Goal: Task Accomplishment & Management: Manage account settings

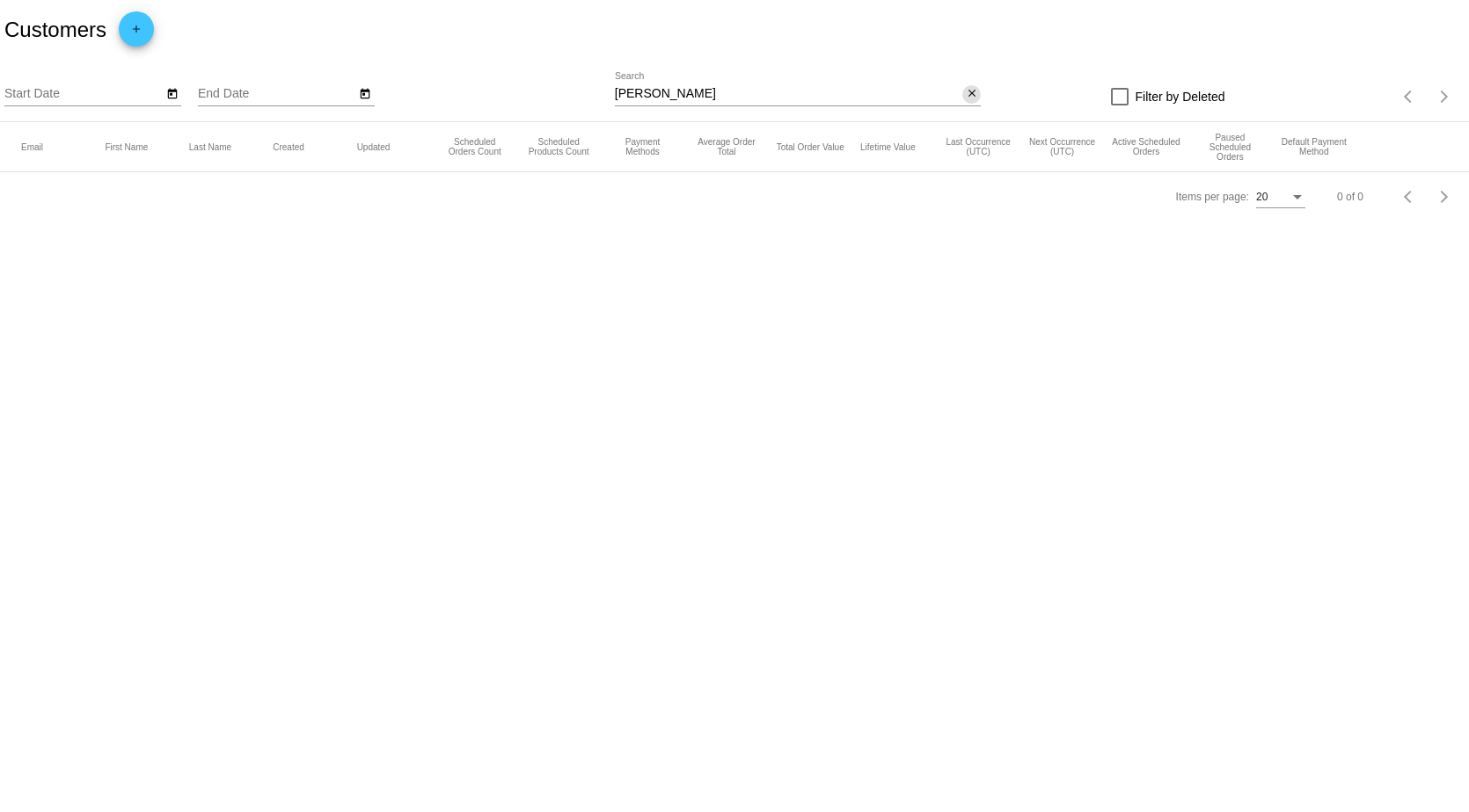
click at [971, 100] on mat-icon "close" at bounding box center [972, 94] width 12 height 14
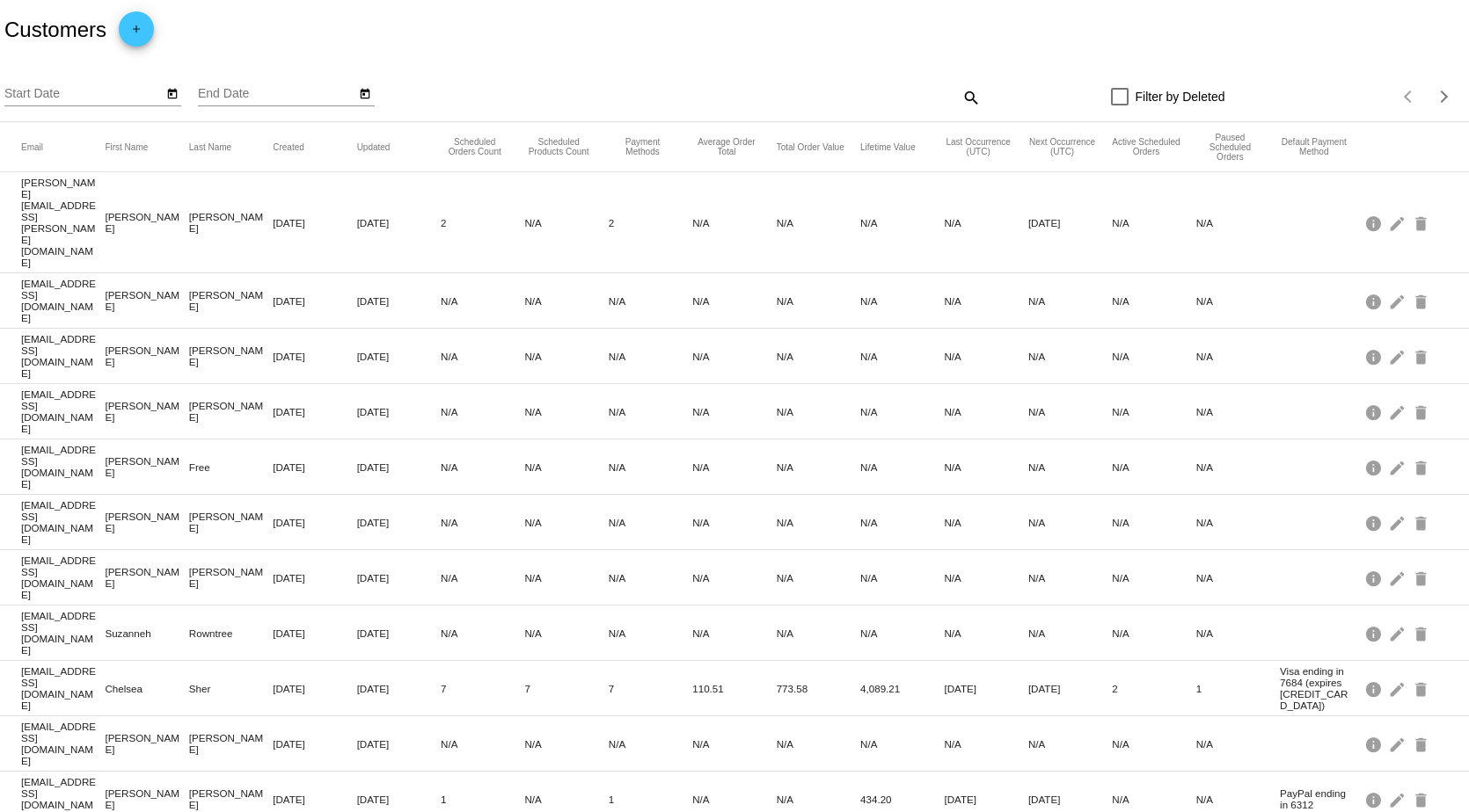
click at [960, 100] on mat-icon "search" at bounding box center [970, 97] width 21 height 27
click at [750, 79] on div "Search" at bounding box center [797, 89] width 365 height 34
click at [727, 90] on input "Search" at bounding box center [797, 94] width 365 height 14
type input "[PERSON_NAME]"
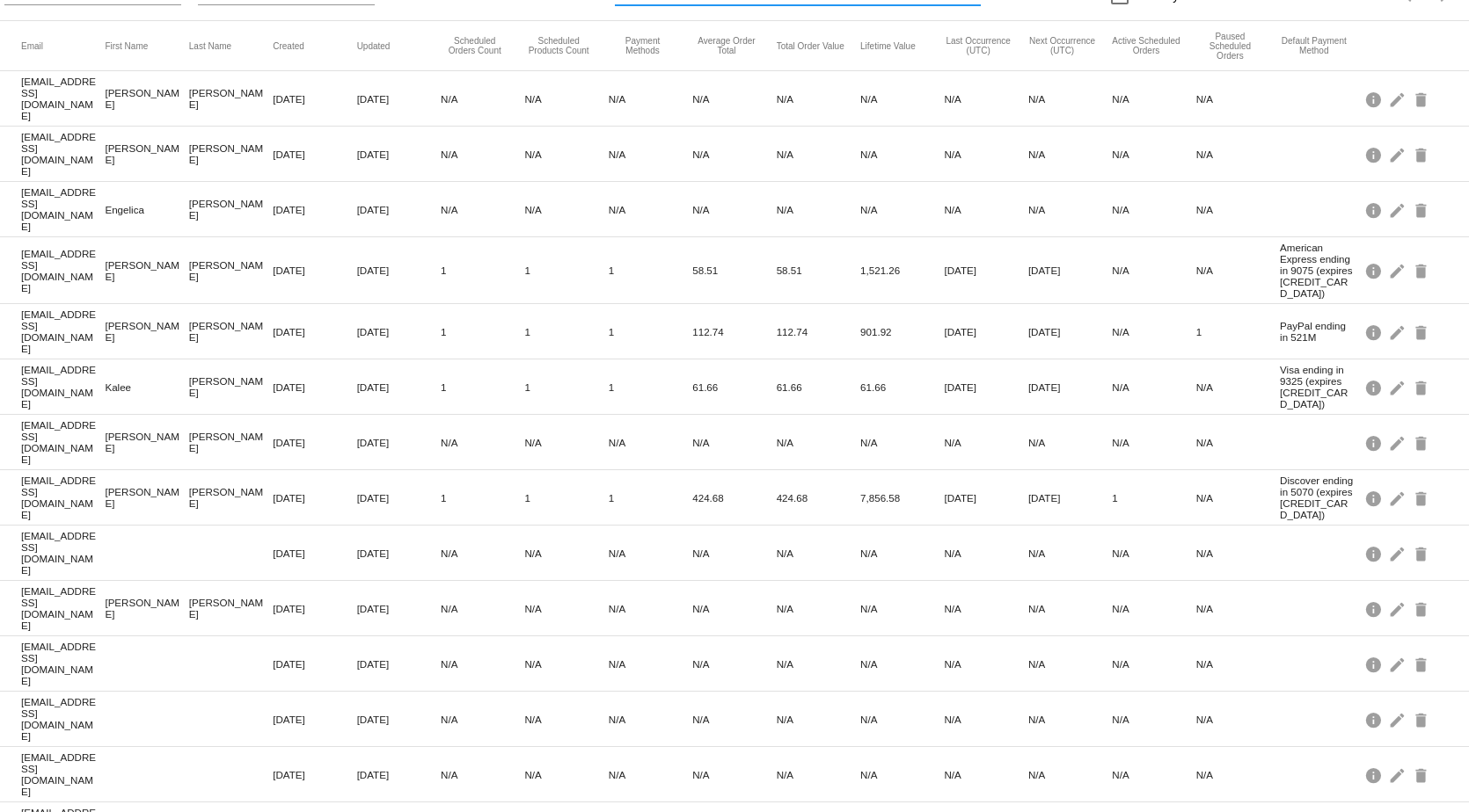
scroll to position [139, 0]
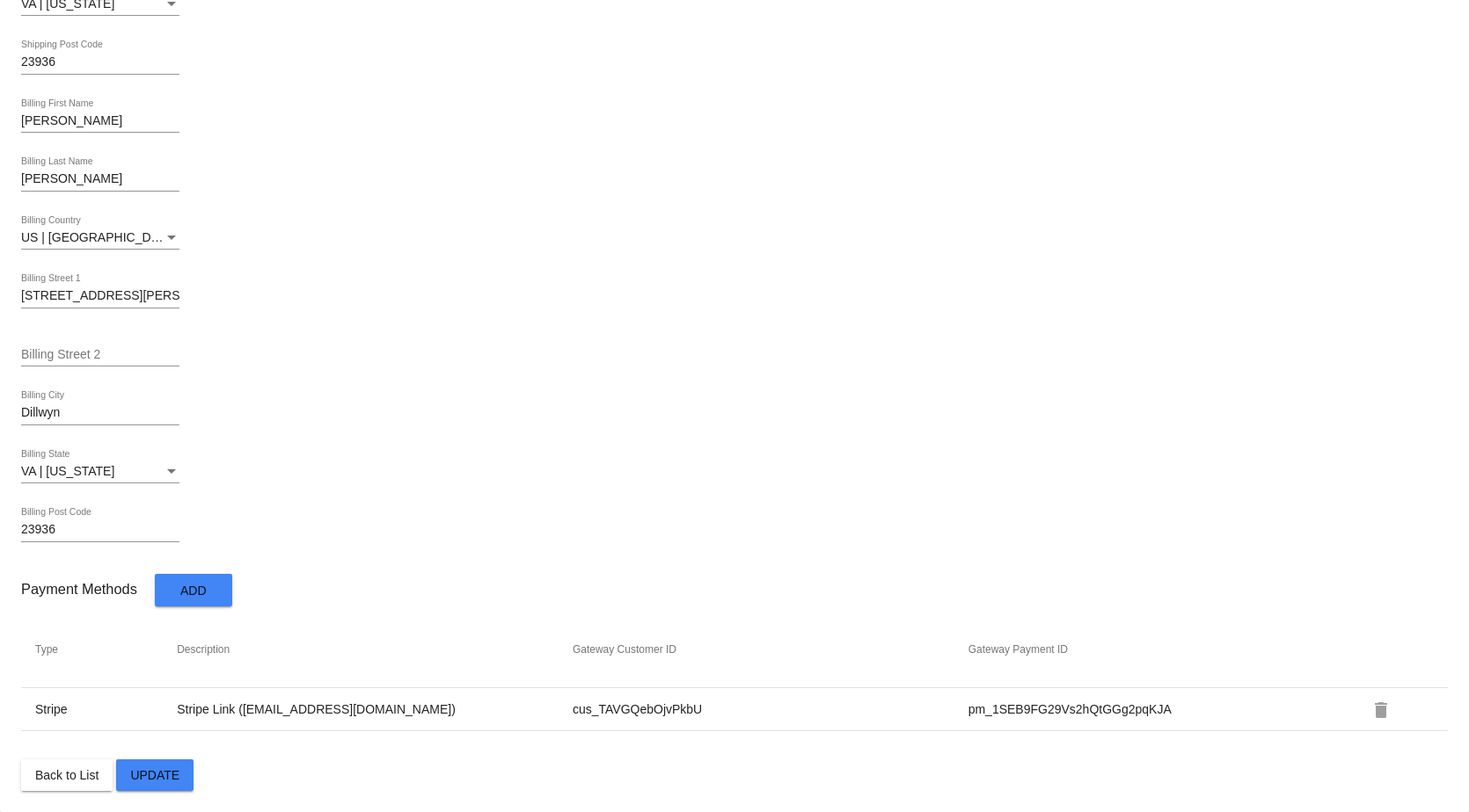
scroll to position [759, 0]
click at [80, 780] on span "Back to List" at bounding box center [67, 776] width 64 height 14
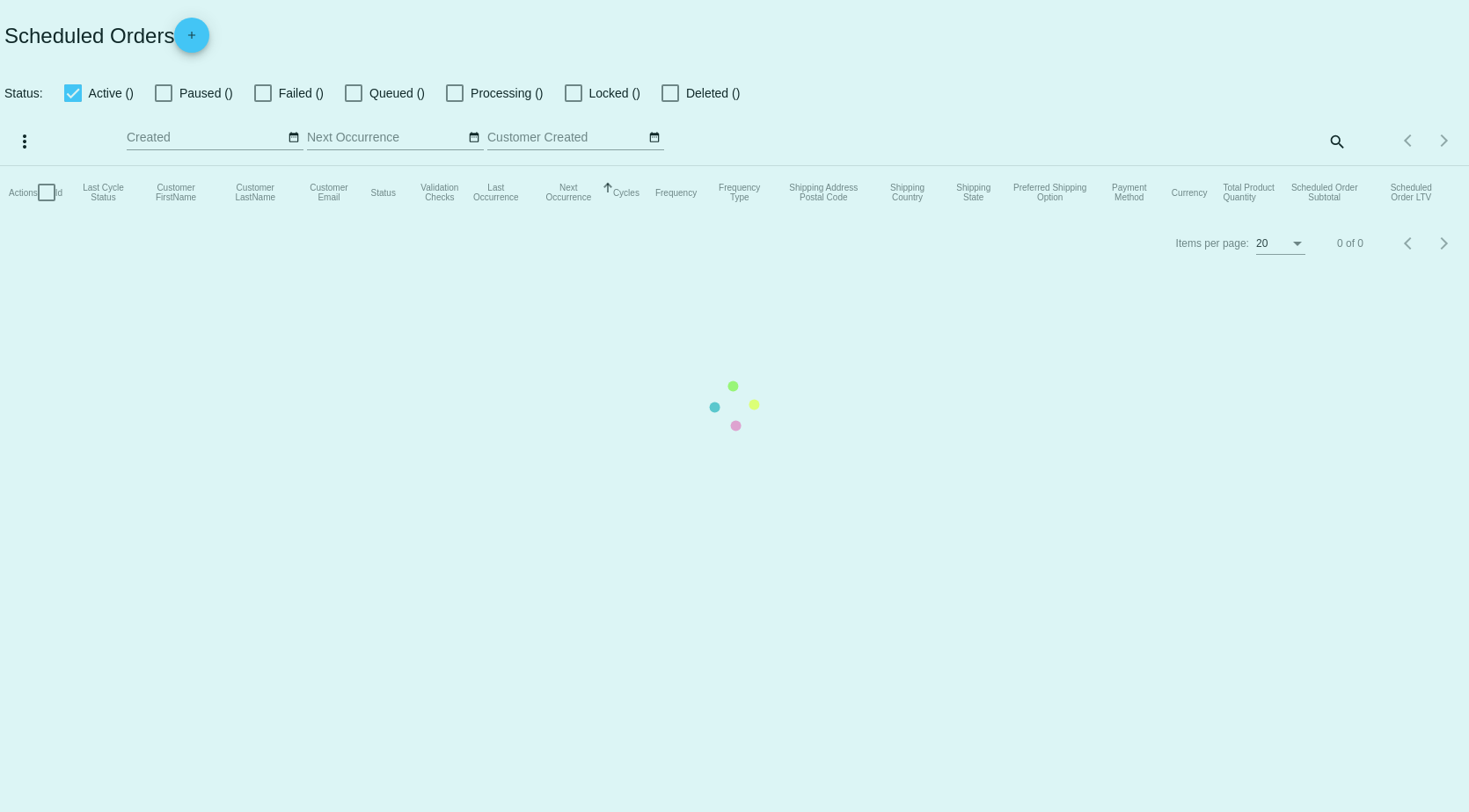
checkbox input "true"
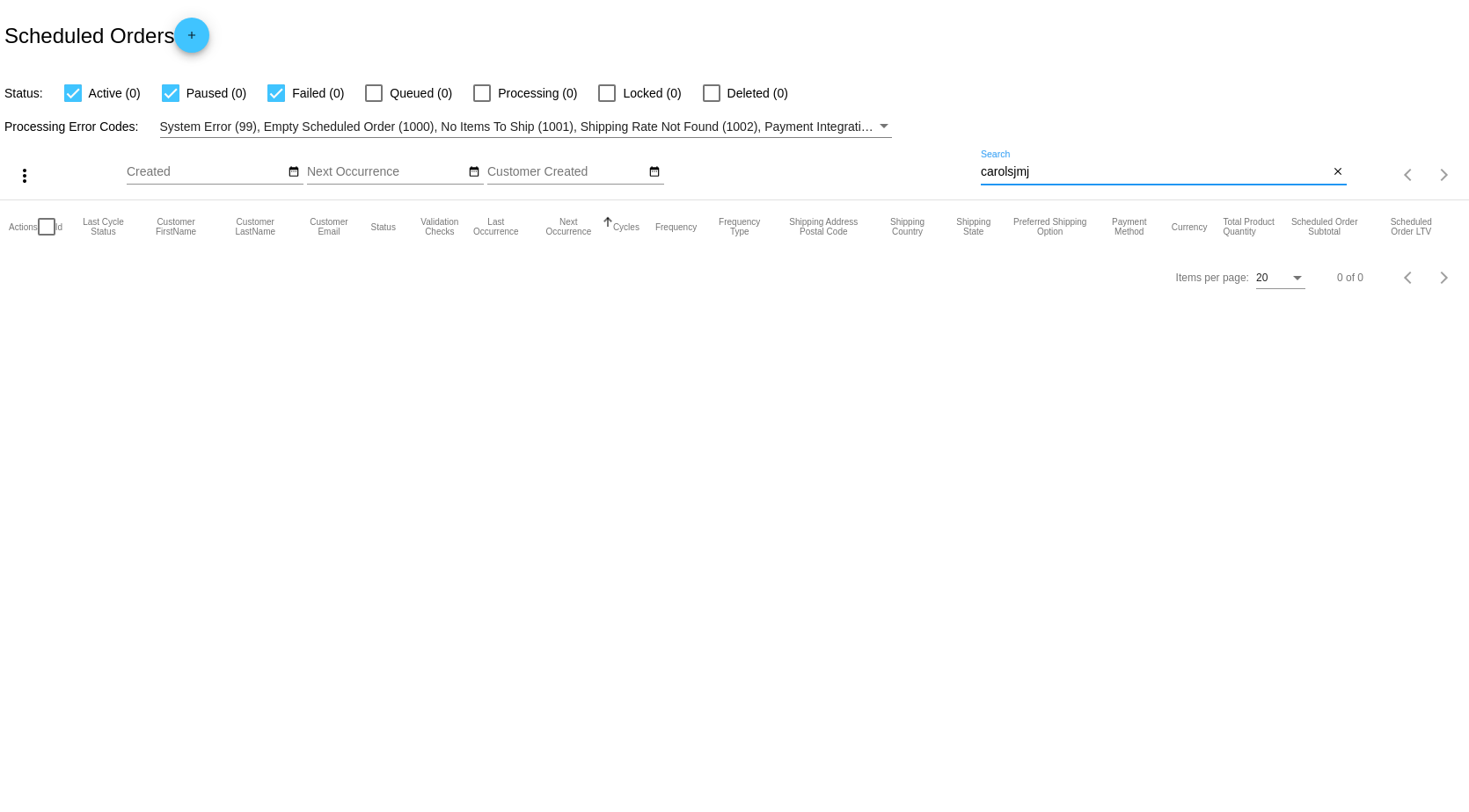
drag, startPoint x: 1077, startPoint y: 174, endPoint x: 902, endPoint y: 170, distance: 175.0
click at [905, 171] on div "more_vert Oct Jan Feb Mar [DATE]" at bounding box center [734, 169] width 1469 height 63
type input "[PERSON_NAME]"
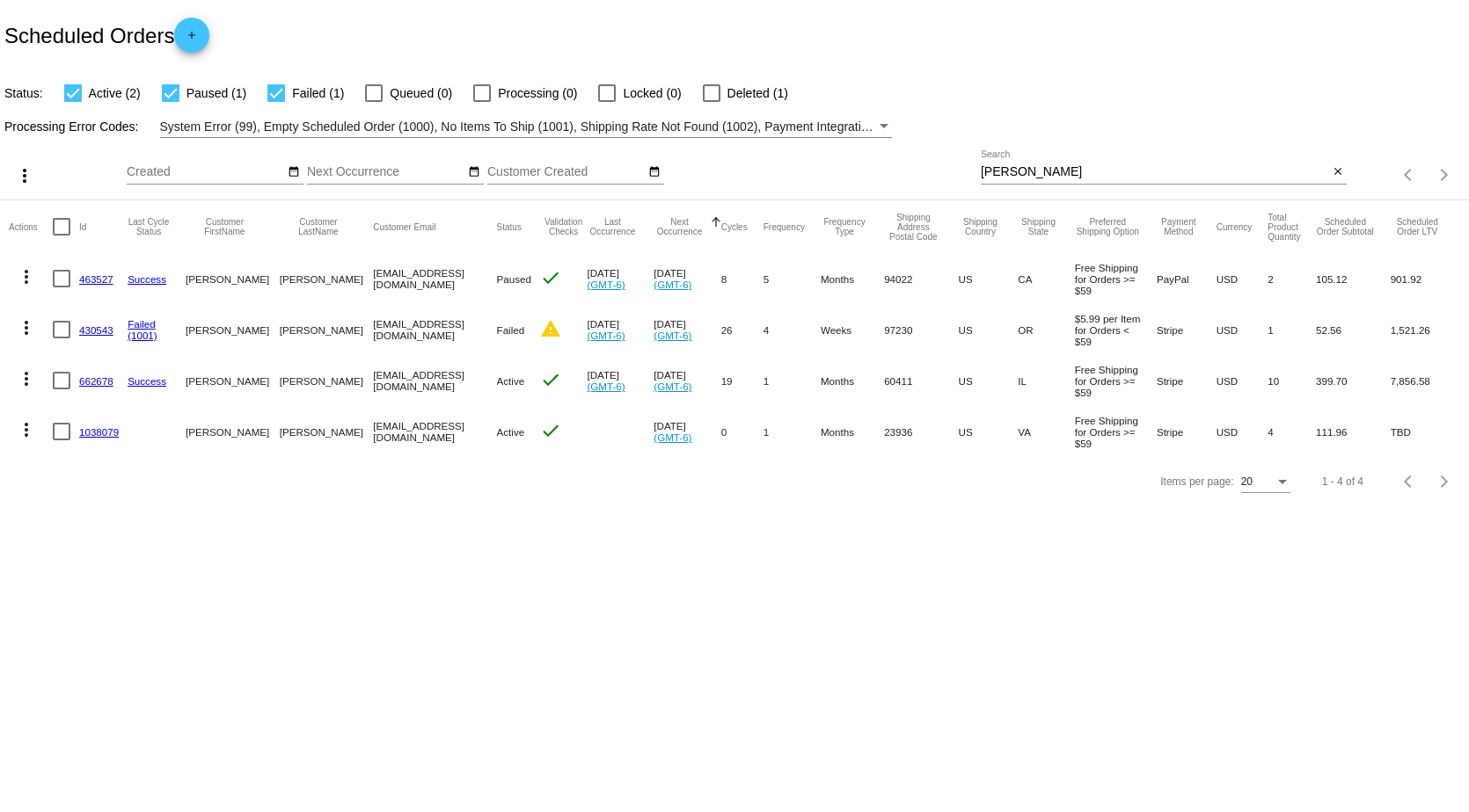
click at [90, 433] on link "1038079" at bounding box center [99, 432] width 40 height 11
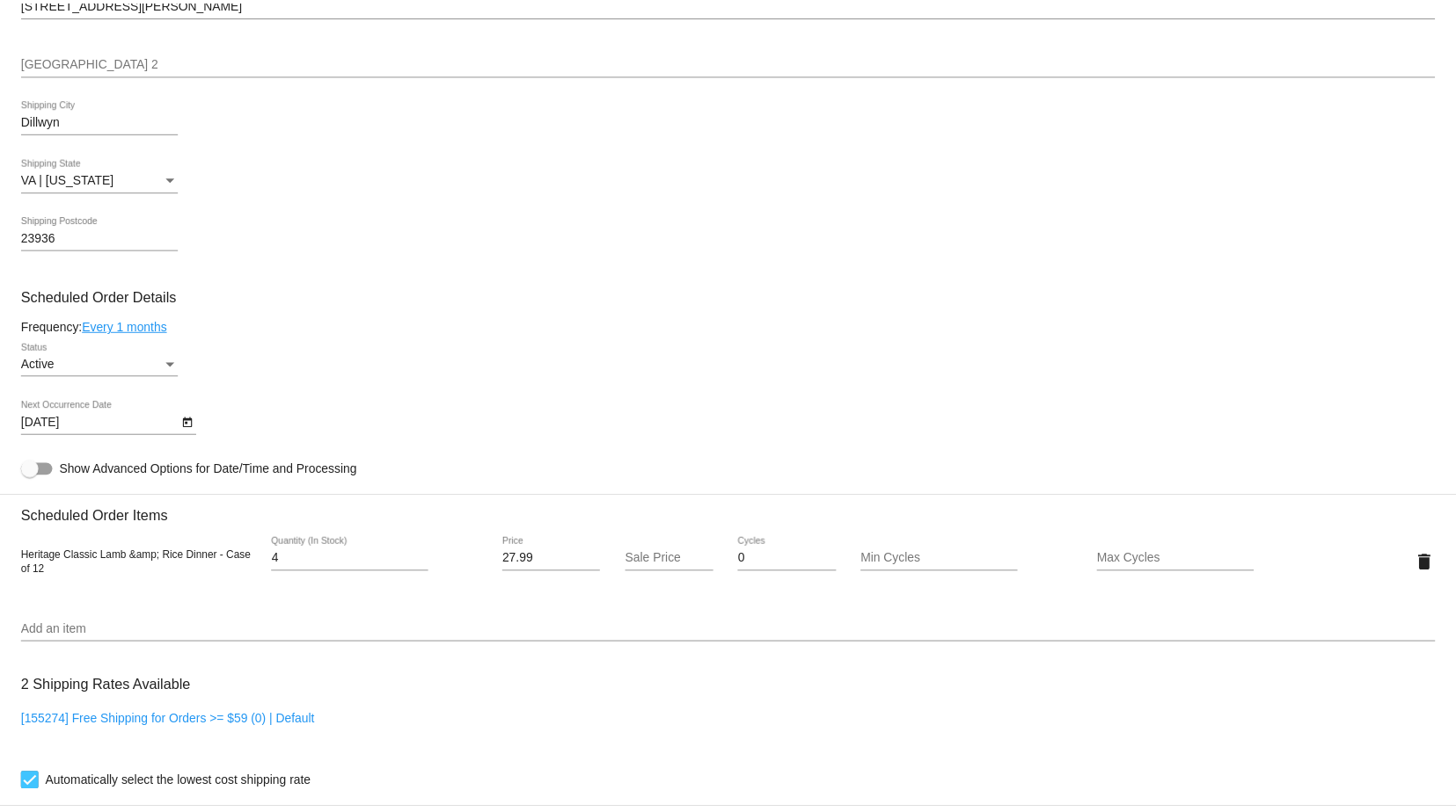
scroll to position [615, 0]
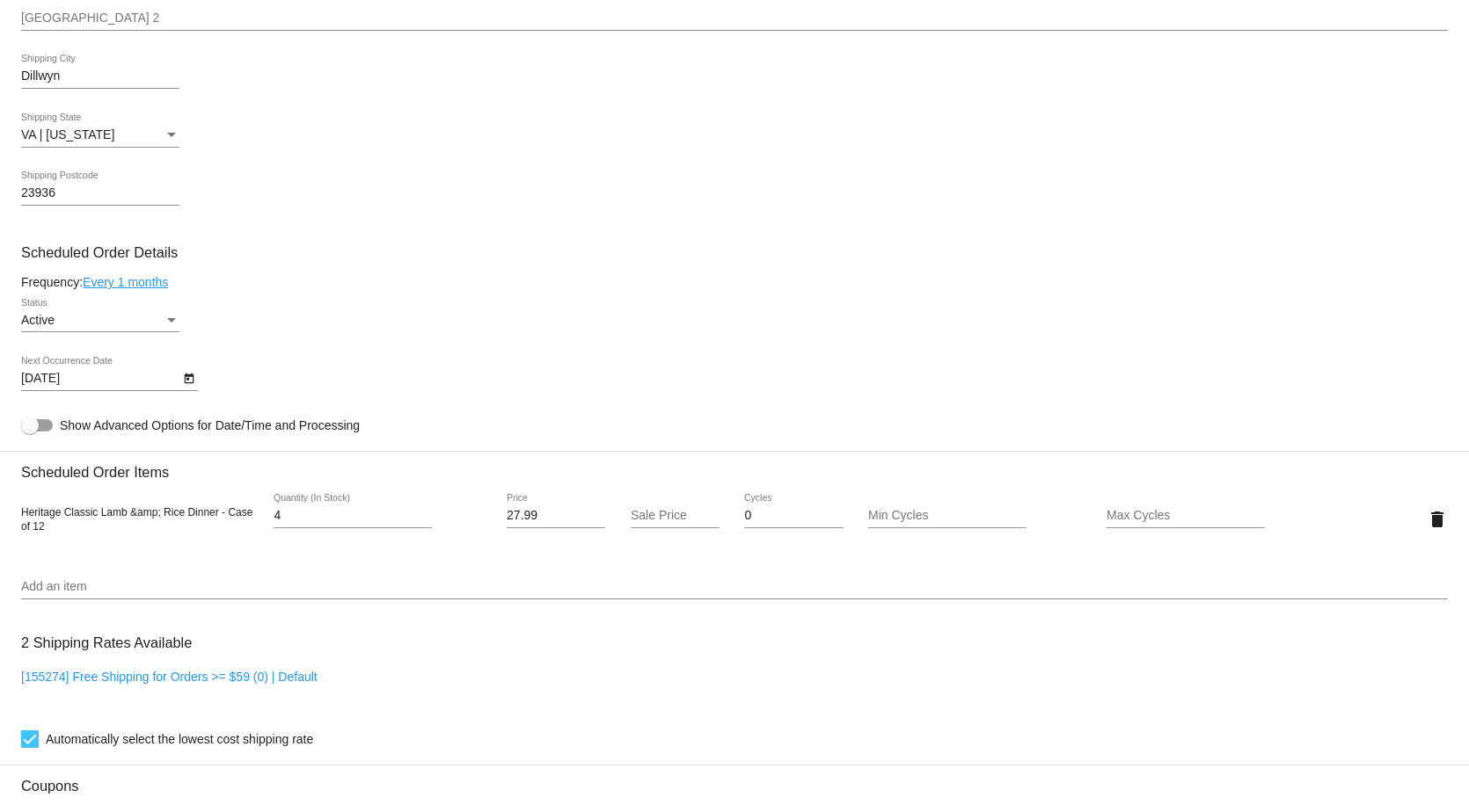
click at [104, 288] on link "Every 1 months" at bounding box center [125, 282] width 86 height 14
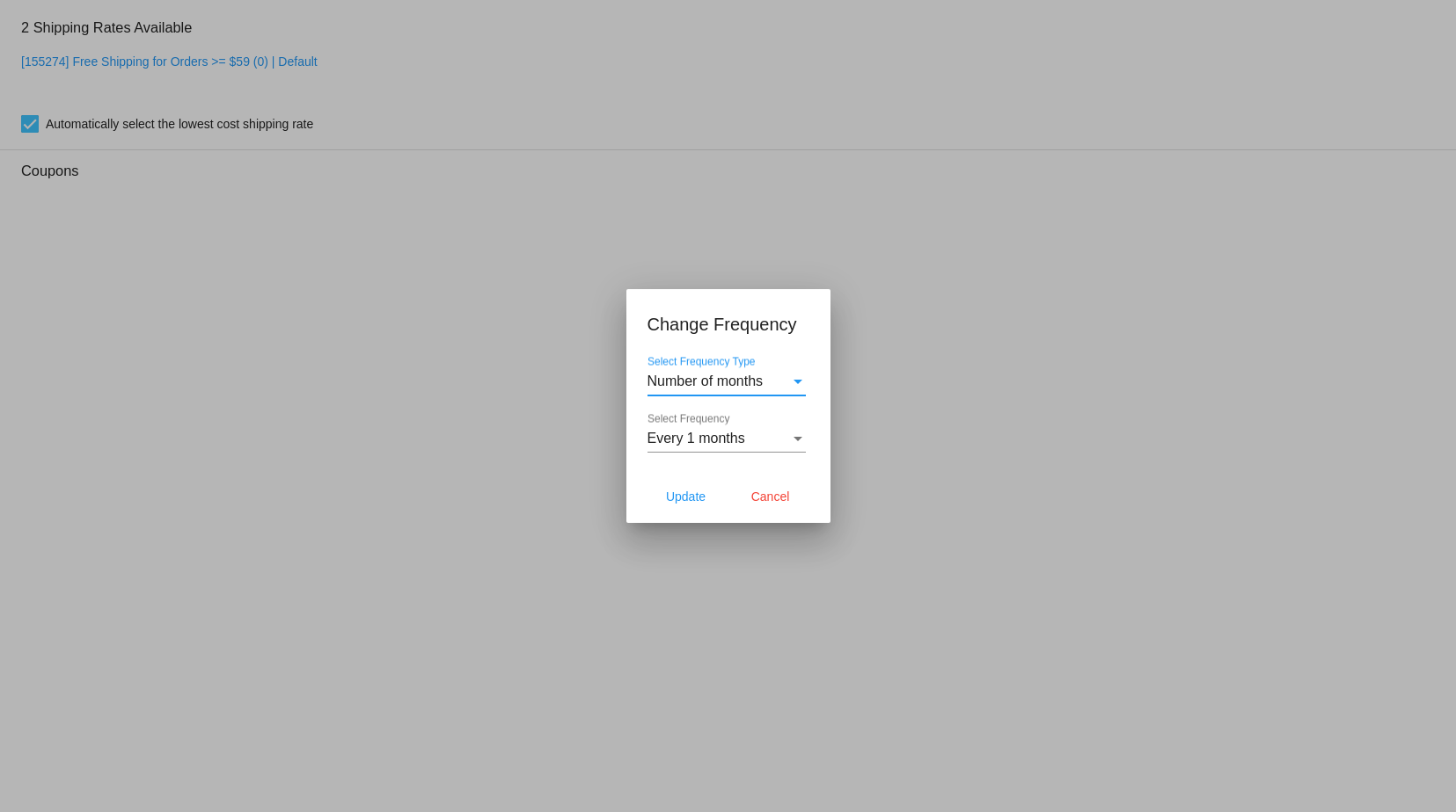
click at [787, 380] on div "Number of months" at bounding box center [718, 381] width 142 height 16
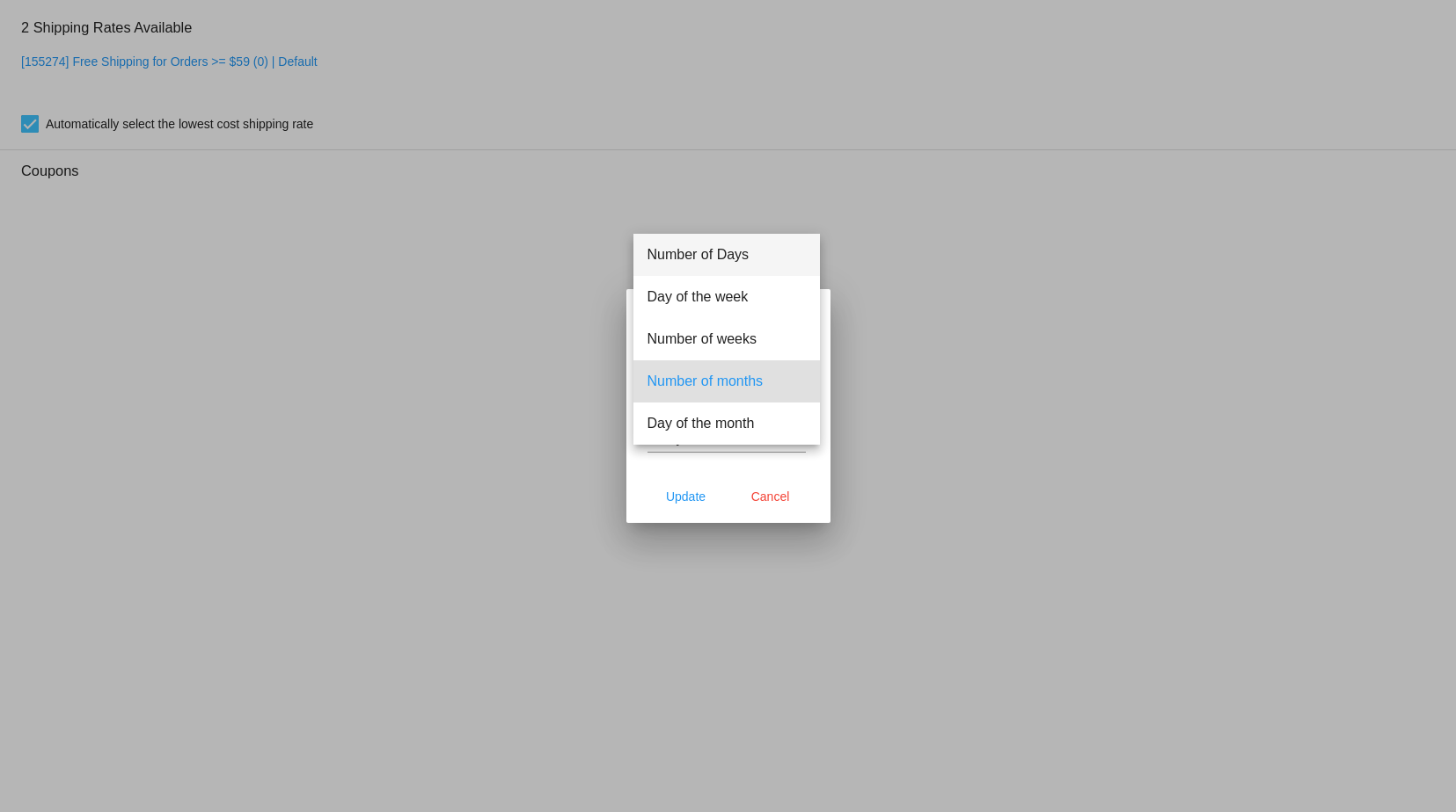
click at [720, 258] on span "Number of Days" at bounding box center [726, 255] width 158 height 42
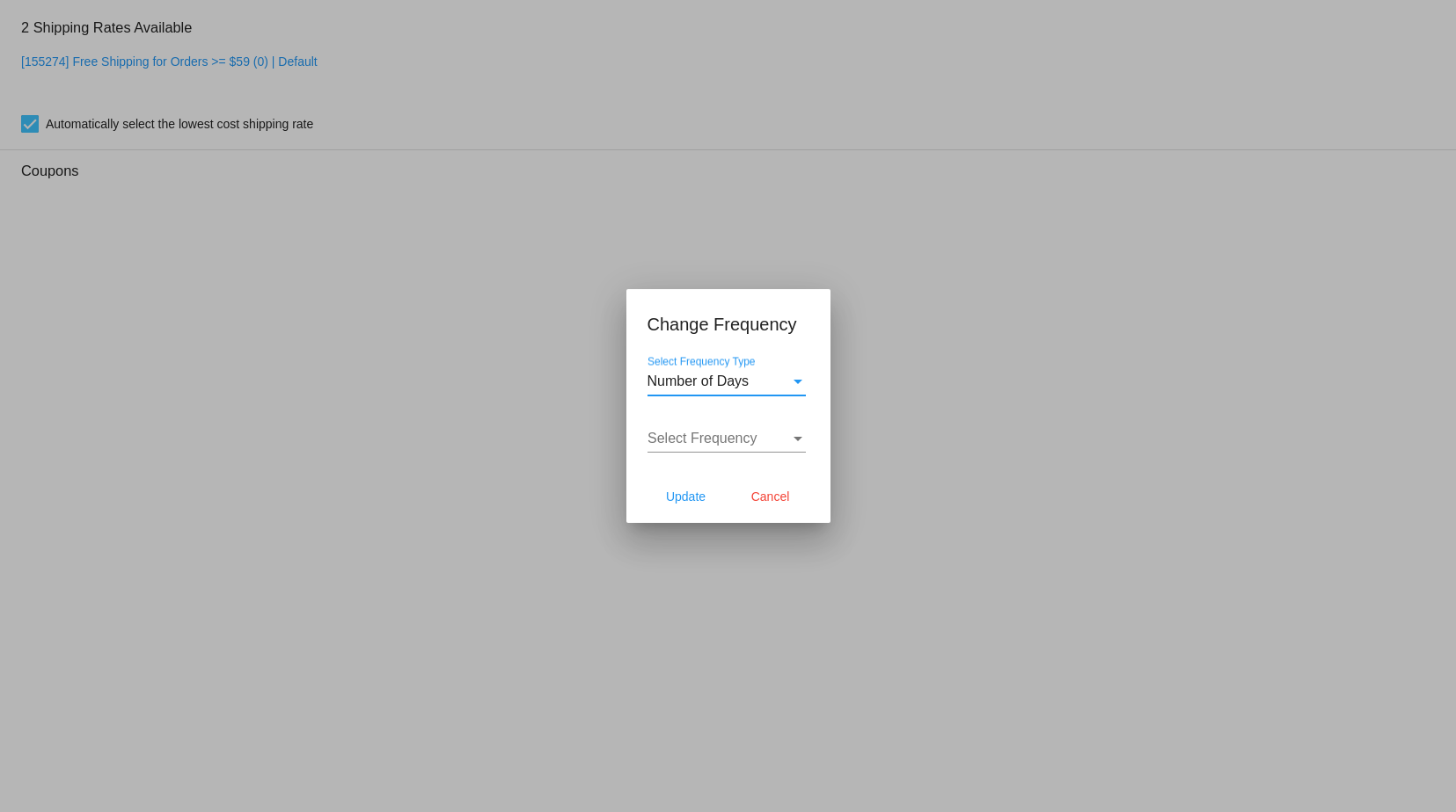
click at [714, 440] on span "Select Frequency" at bounding box center [702, 438] width 110 height 15
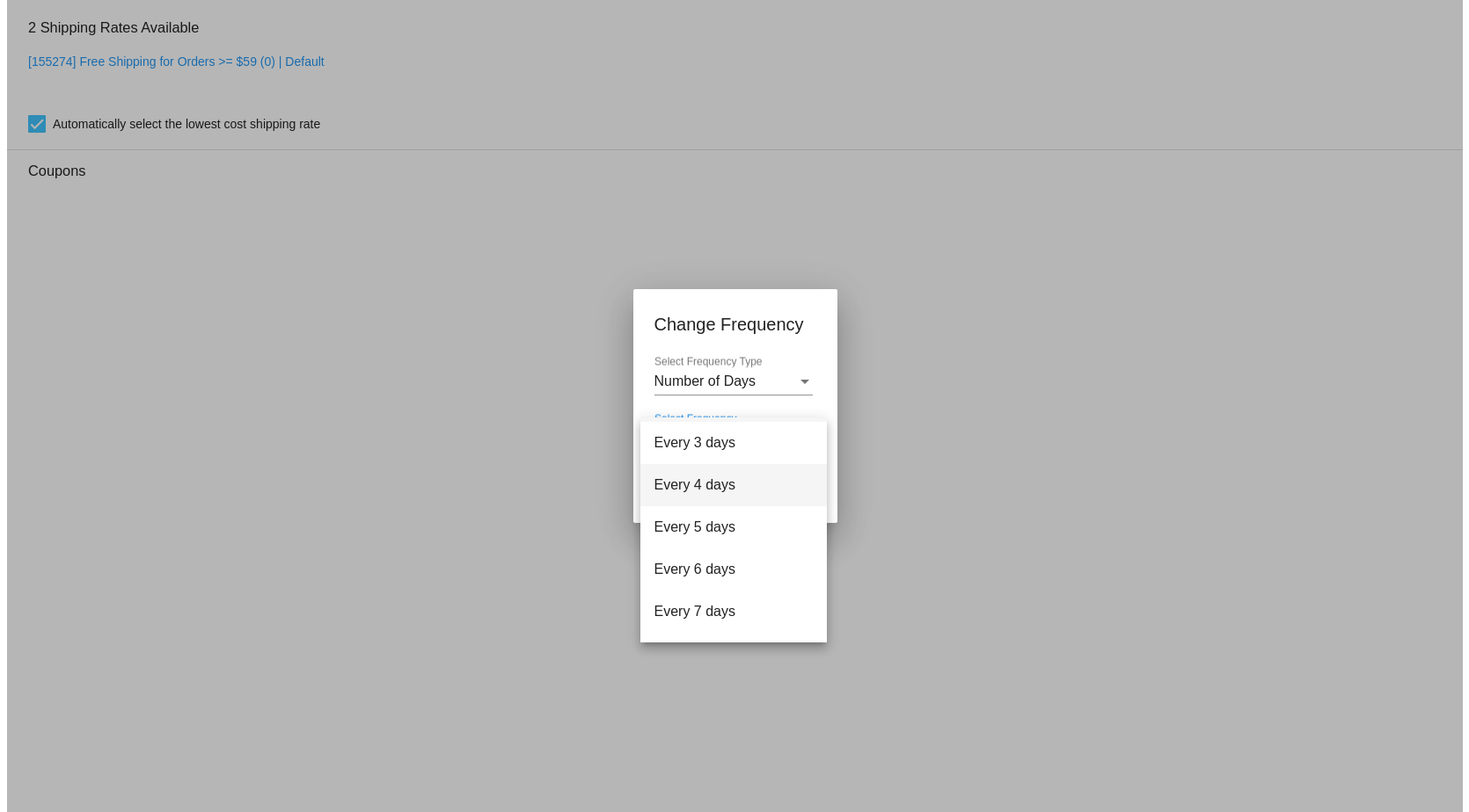
scroll to position [71, 0]
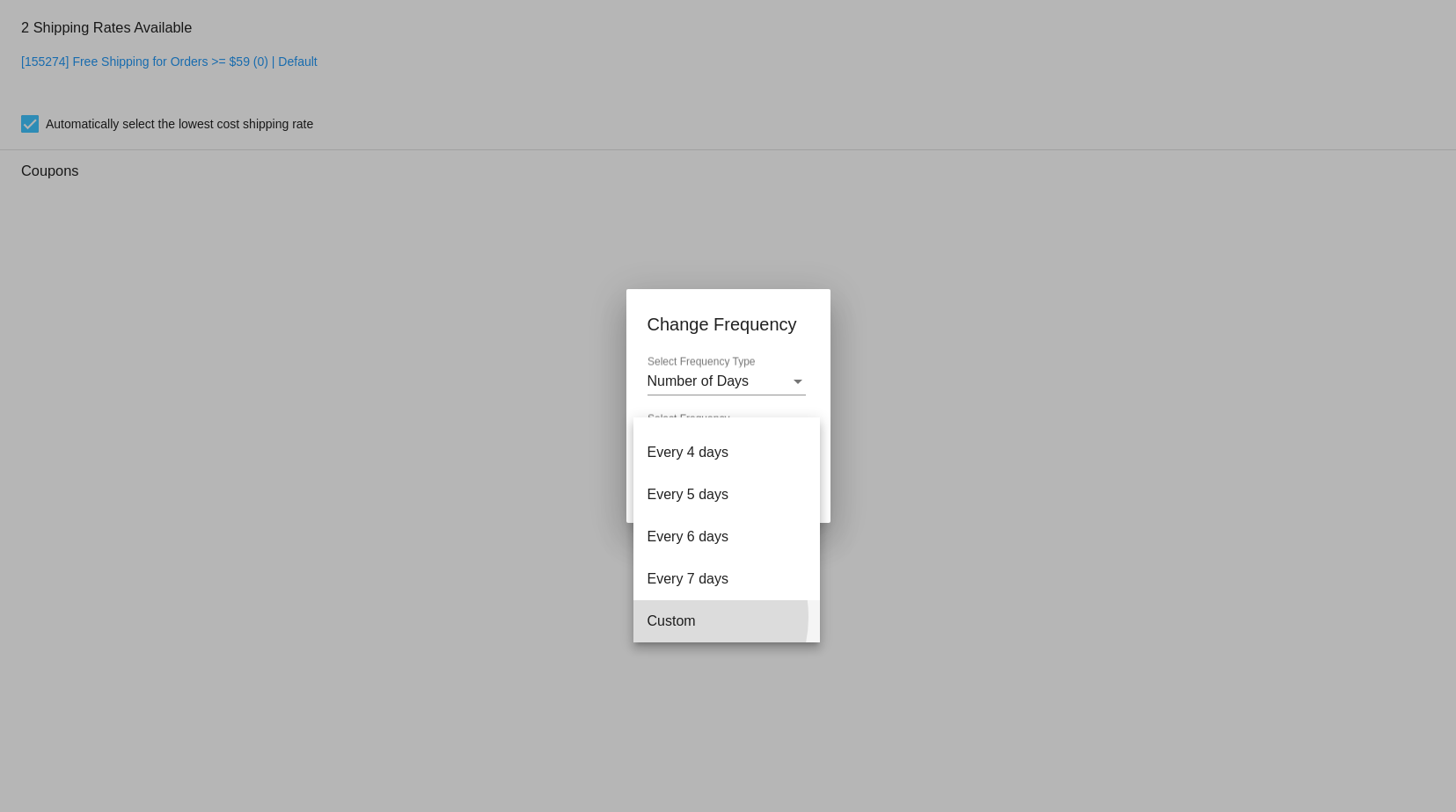
click at [678, 617] on span "Custom" at bounding box center [726, 621] width 158 height 42
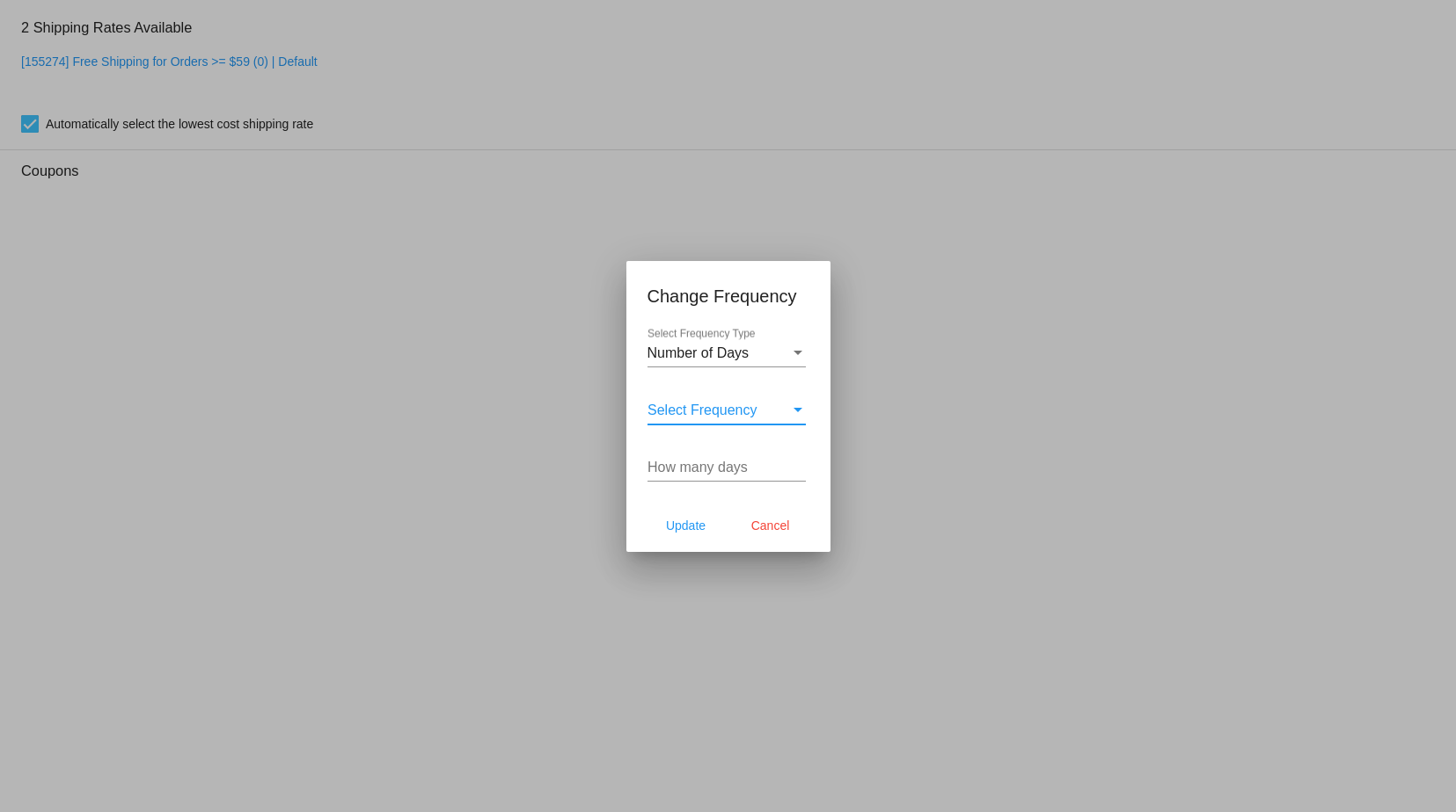
click at [687, 463] on input "How many days" at bounding box center [726, 468] width 158 height 16
type input "17"
click at [683, 523] on span "Update" at bounding box center [685, 526] width 40 height 14
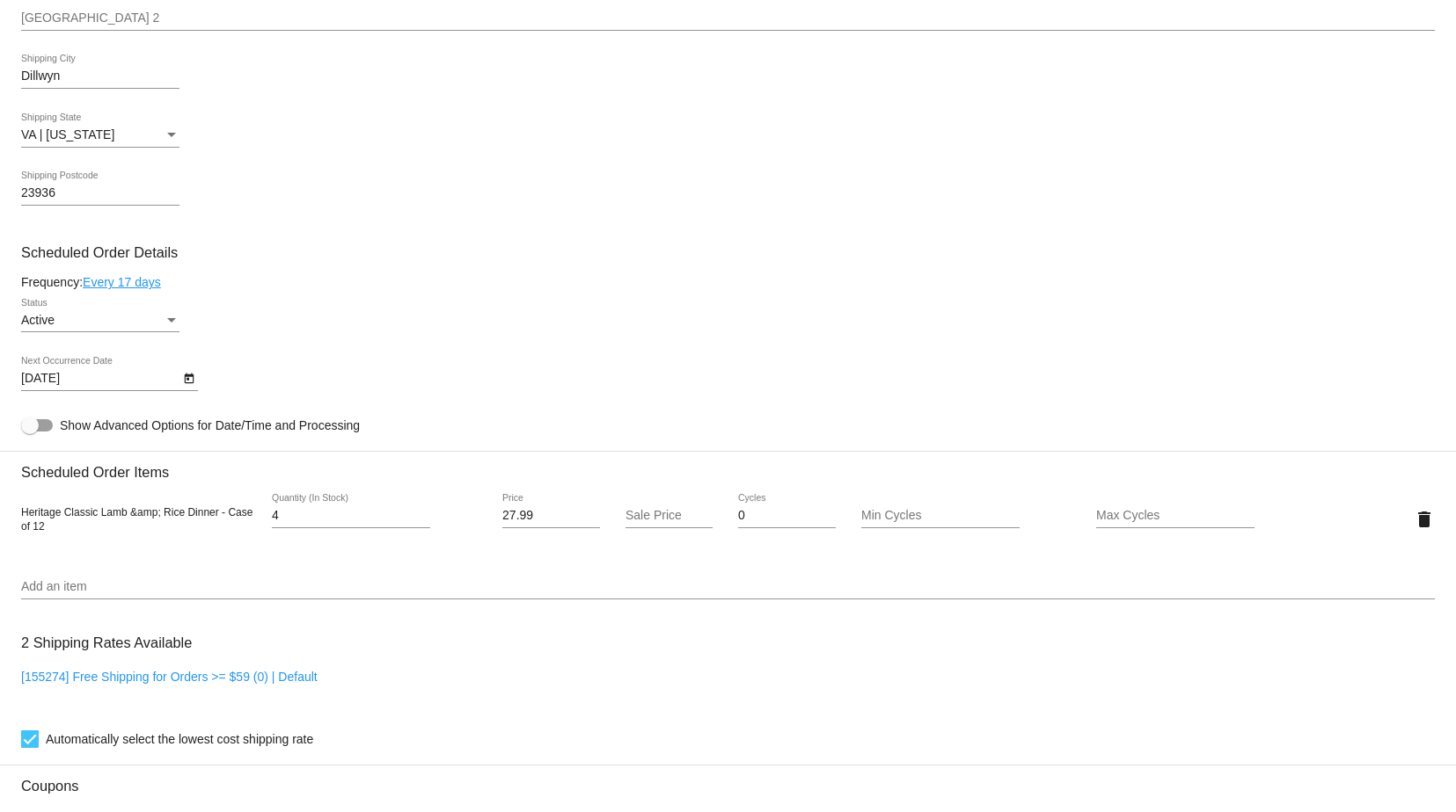
type input "[DATE]"
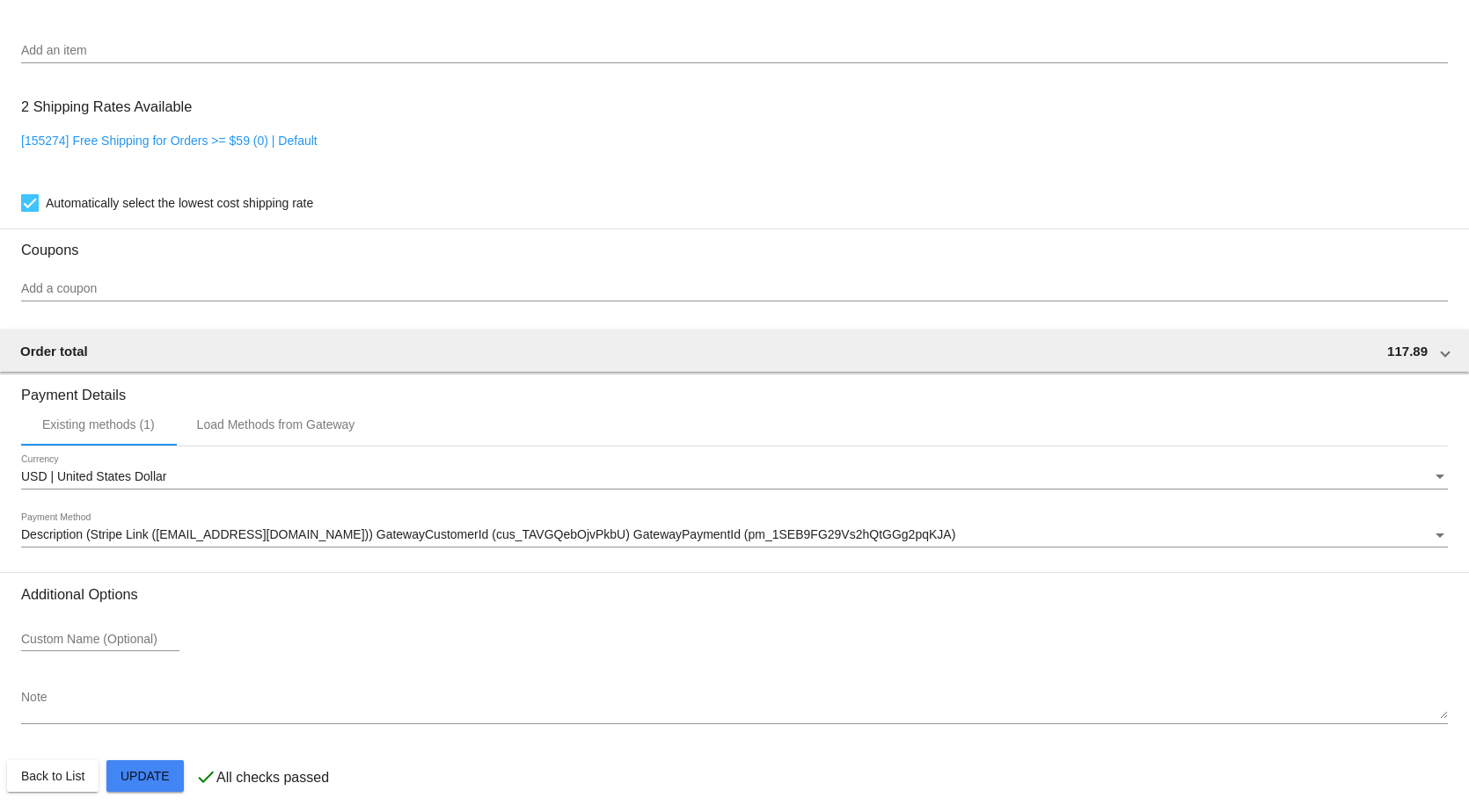
scroll to position [1171, 0]
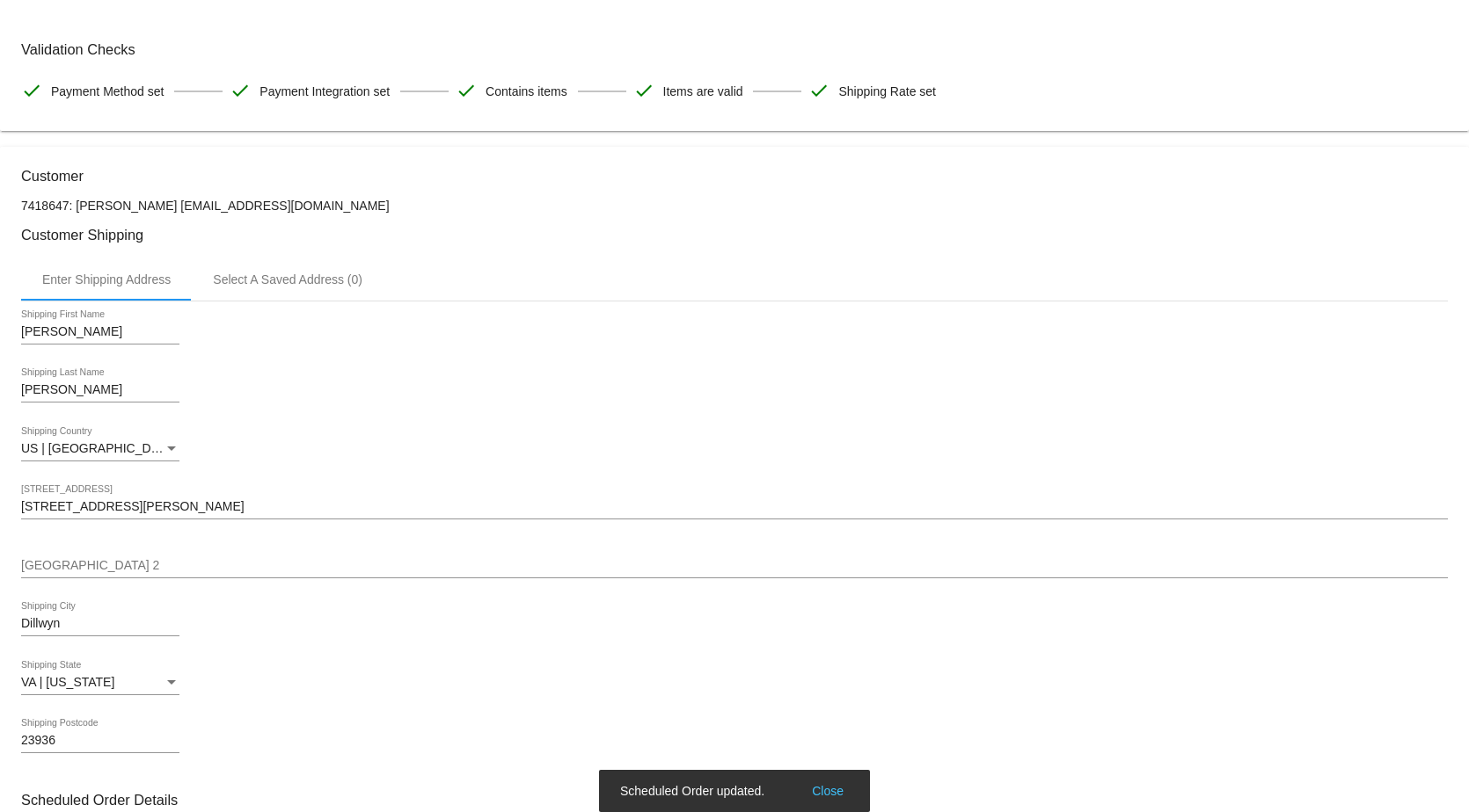
scroll to position [0, 0]
